Goal: Task Accomplishment & Management: Manage account settings

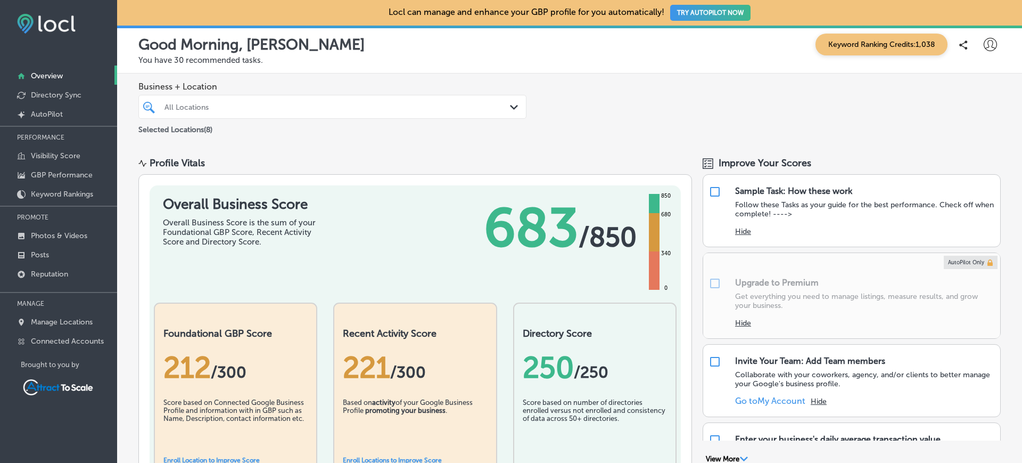
click at [984, 48] on icon at bounding box center [990, 44] width 13 height 13
click at [978, 91] on li "My Account" at bounding box center [971, 83] width 73 height 24
select select "US"
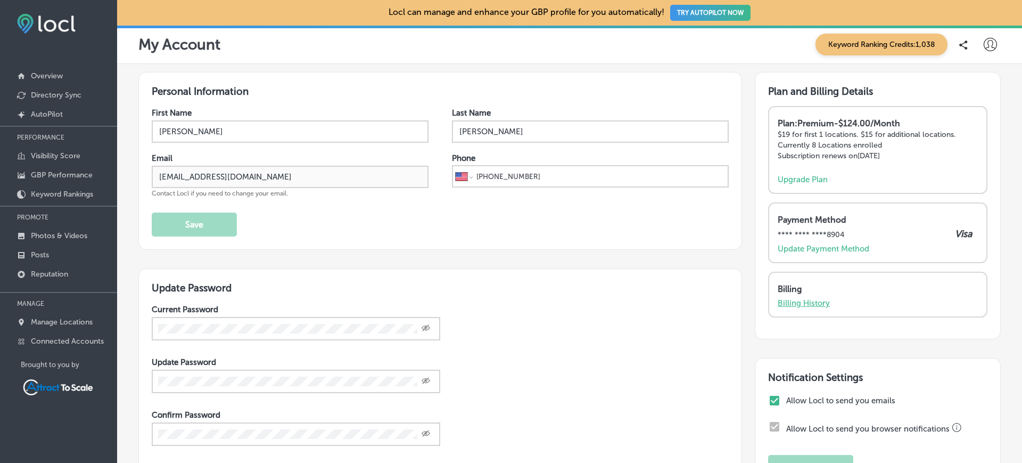
click at [803, 299] on p "Billing History" at bounding box center [804, 303] width 52 height 10
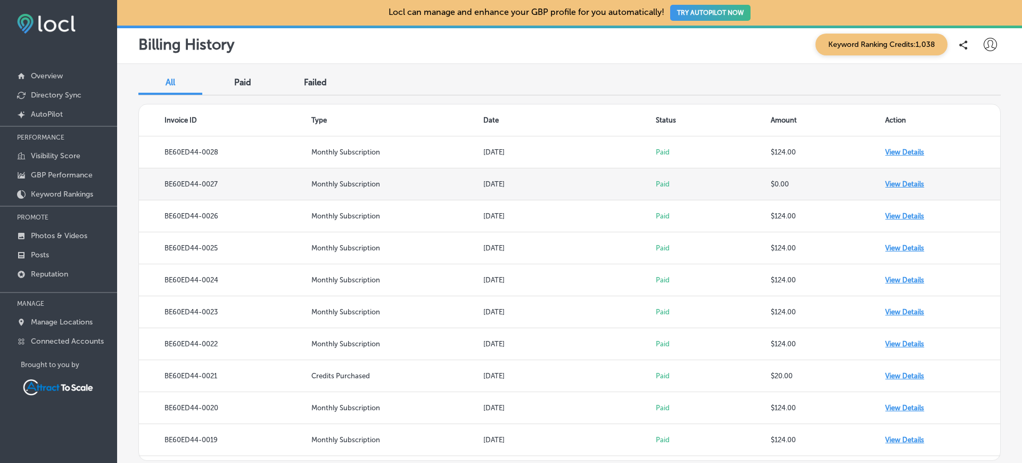
click at [913, 187] on td "View Details" at bounding box center [943, 184] width 115 height 32
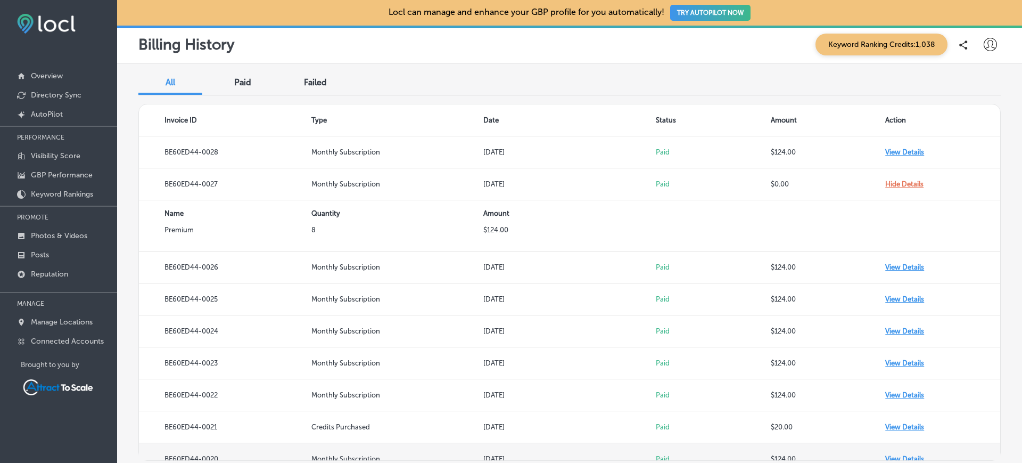
click at [636, 445] on td "[DATE]" at bounding box center [570, 459] width 173 height 32
click at [971, 87] on div "All Paid Failed" at bounding box center [569, 83] width 863 height 23
click at [984, 42] on icon at bounding box center [990, 44] width 13 height 13
click at [988, 82] on p "My Account" at bounding box center [976, 83] width 48 height 13
select select "US"
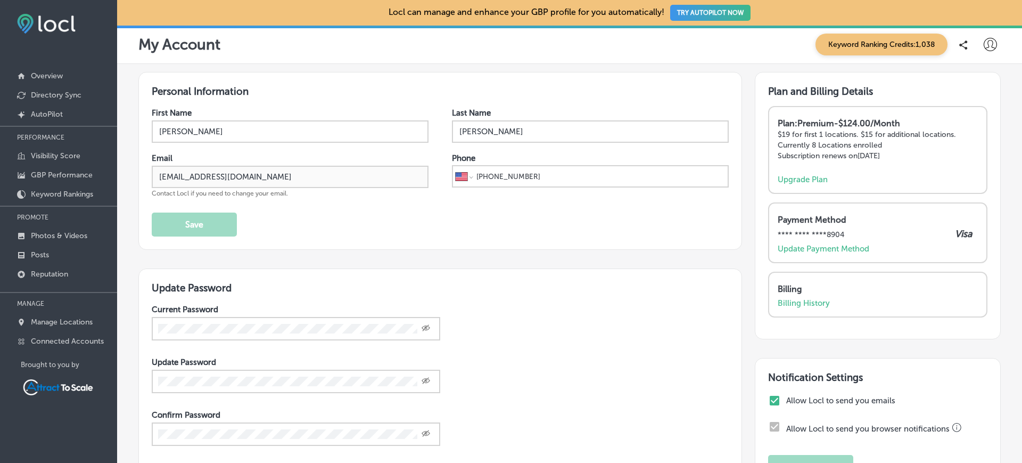
click at [127, 234] on div "Personal Information First Name [PERSON_NAME] Last Name [PERSON_NAME] Email [EM…" at bounding box center [569, 300] width 905 height 472
